Goal: Navigation & Orientation: Find specific page/section

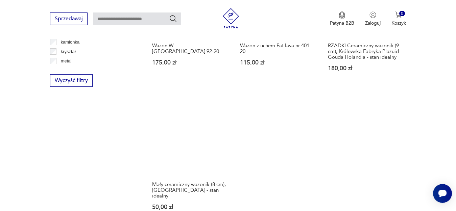
scroll to position [1091, 0]
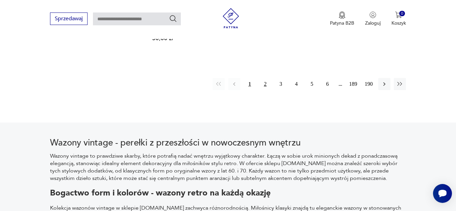
click at [266, 78] on button "2" at bounding box center [265, 84] width 12 height 12
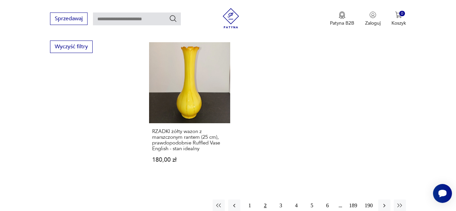
scroll to position [956, 0]
click at [277, 199] on button "3" at bounding box center [281, 205] width 12 height 12
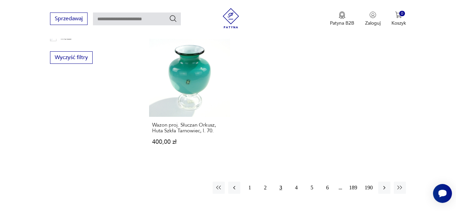
scroll to position [956, 0]
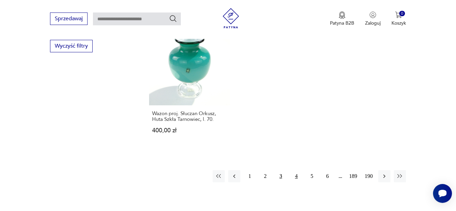
click at [299, 172] on button "4" at bounding box center [296, 176] width 12 height 12
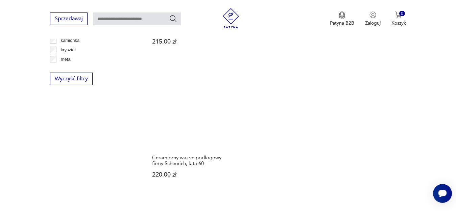
scroll to position [990, 0]
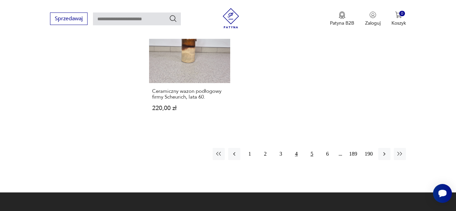
click at [311, 148] on button "5" at bounding box center [312, 154] width 12 height 12
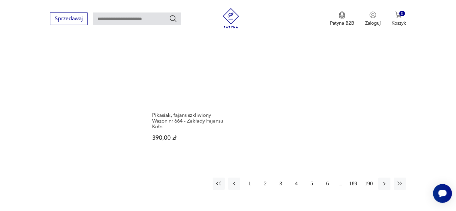
scroll to position [990, 0]
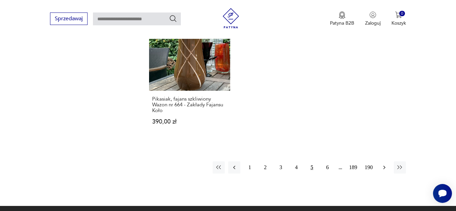
click at [384, 164] on icon "button" at bounding box center [384, 167] width 7 height 7
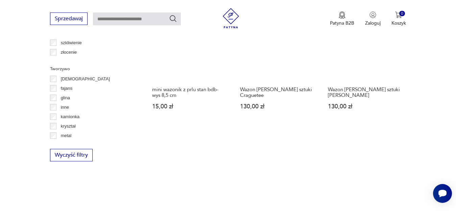
scroll to position [923, 0]
